Goal: Task Accomplishment & Management: Manage account settings

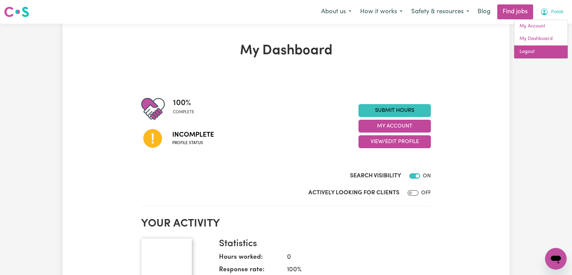
click at [547, 50] on link "Logout" at bounding box center [542, 51] width 54 height 13
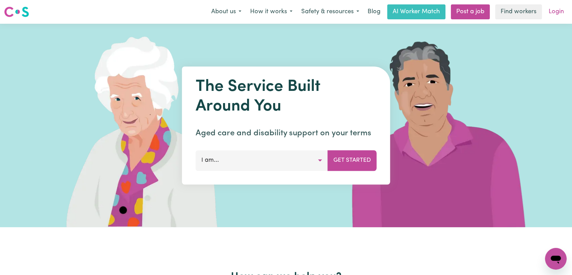
click at [554, 17] on link "Login" at bounding box center [556, 11] width 23 height 15
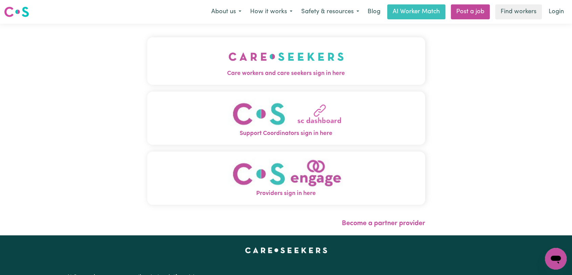
click at [258, 48] on img "Care workers and care seekers sign in here" at bounding box center [287, 56] width 116 height 25
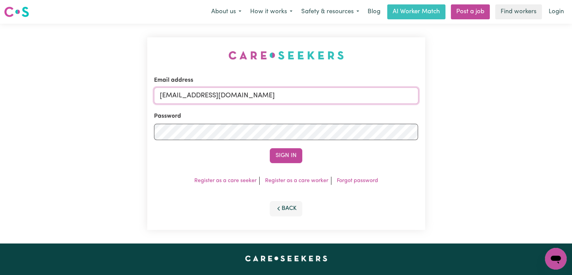
click at [301, 98] on input "[EMAIL_ADDRESS][DOMAIN_NAME]" at bounding box center [286, 95] width 265 height 16
drag, startPoint x: 195, startPoint y: 97, endPoint x: 316, endPoint y: 114, distance: 122.1
click at [316, 114] on form "Email address Superuser~[EMAIL_ADDRESS][DOMAIN_NAME] Password Sign In" at bounding box center [286, 119] width 265 height 87
type input "Superuser~[EMAIL_ADDRESS][DOMAIN_NAME]"
drag, startPoint x: 289, startPoint y: 153, endPoint x: 160, endPoint y: 64, distance: 156.5
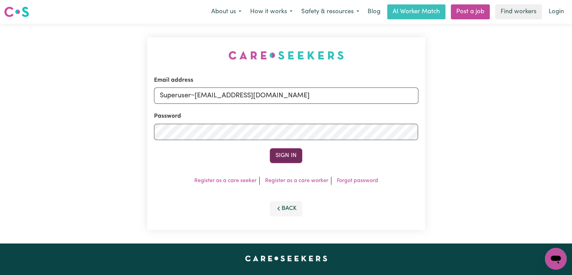
click at [288, 153] on button "Sign In" at bounding box center [286, 155] width 33 height 15
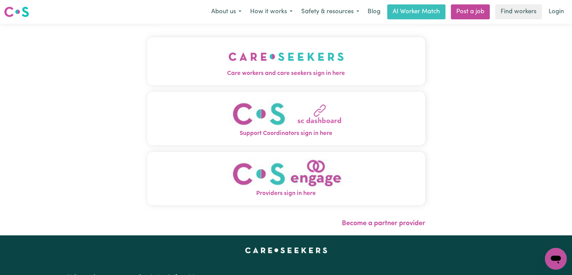
click at [279, 70] on span "Care workers and care seekers sign in here" at bounding box center [286, 73] width 278 height 9
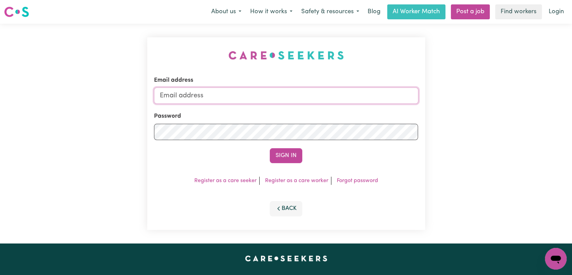
type input "[EMAIL_ADDRESS][DOMAIN_NAME]"
click at [284, 155] on button "Sign In" at bounding box center [286, 155] width 33 height 15
